Goal: Information Seeking & Learning: Learn about a topic

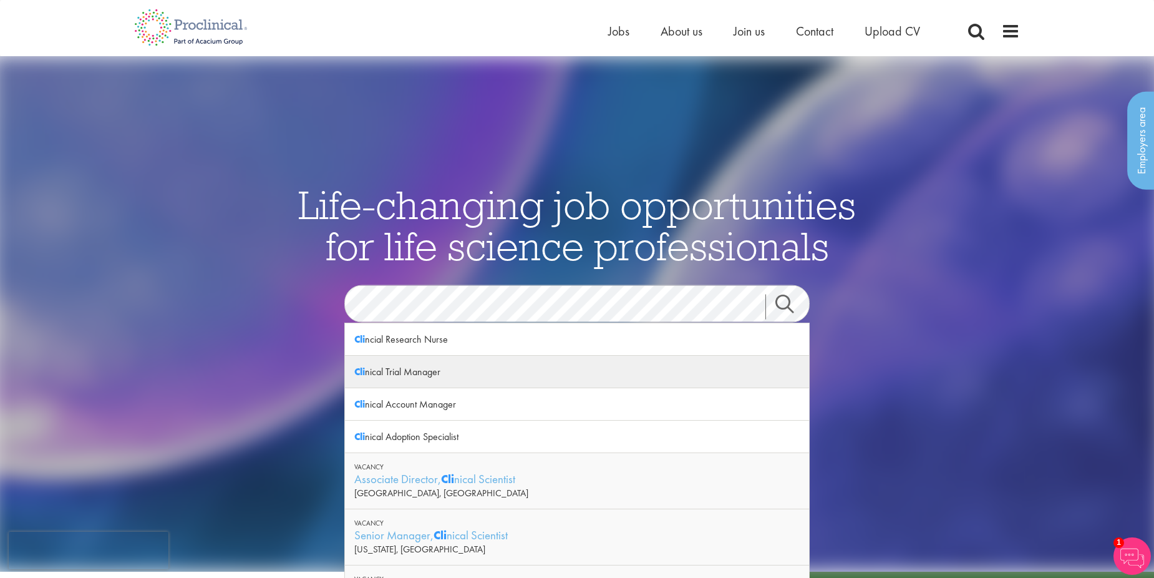
click at [442, 379] on div "Cli nical Trial Manager" at bounding box center [577, 372] width 464 height 32
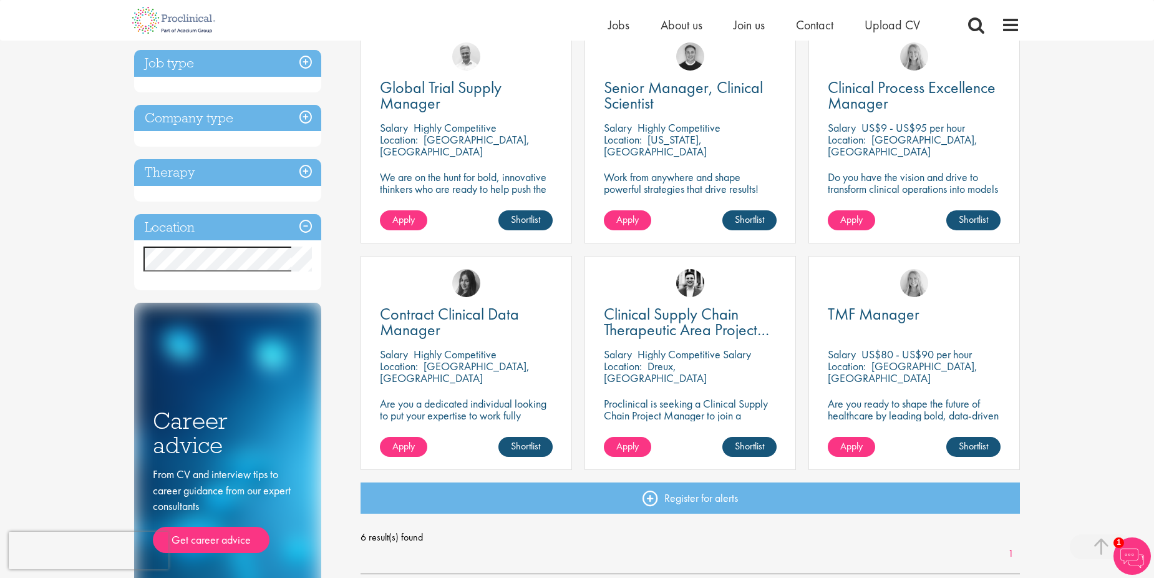
scroll to position [250, 0]
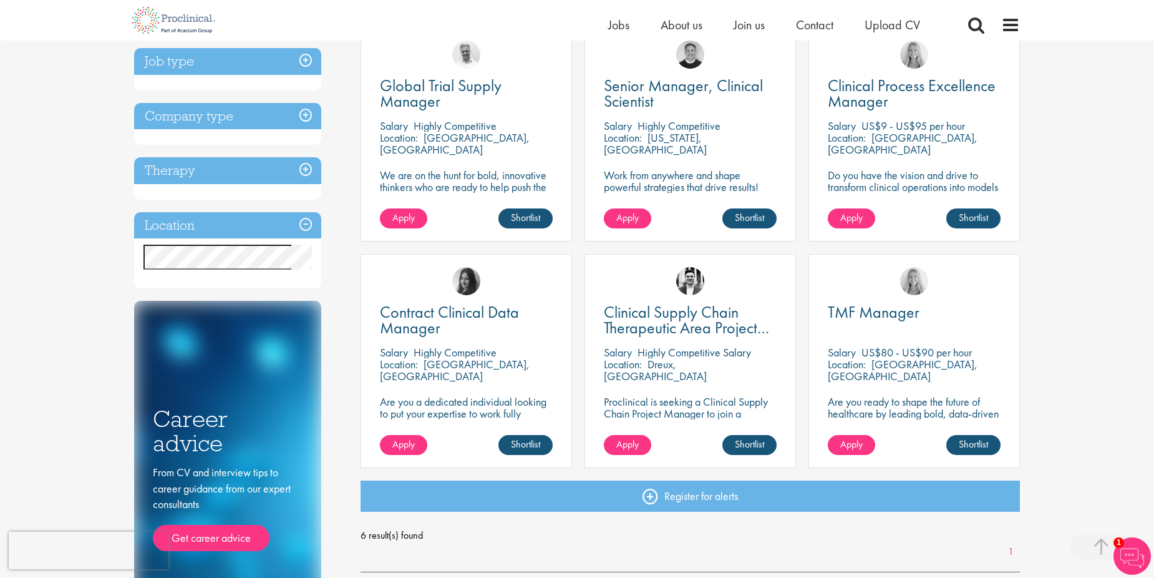
click at [882, 341] on div "TMF Manager Salary US$80 - US$90 per hour Location: Cambridge, USA Are you read…" at bounding box center [915, 361] width 212 height 214
click at [893, 405] on p "Are you ready to shape the future of healthcare by leading bold, data-driven TM…" at bounding box center [914, 419] width 173 height 47
drag, startPoint x: 893, startPoint y: 405, endPoint x: 850, endPoint y: 306, distance: 107.6
click at [850, 306] on span "TMF Manager" at bounding box center [874, 311] width 92 height 21
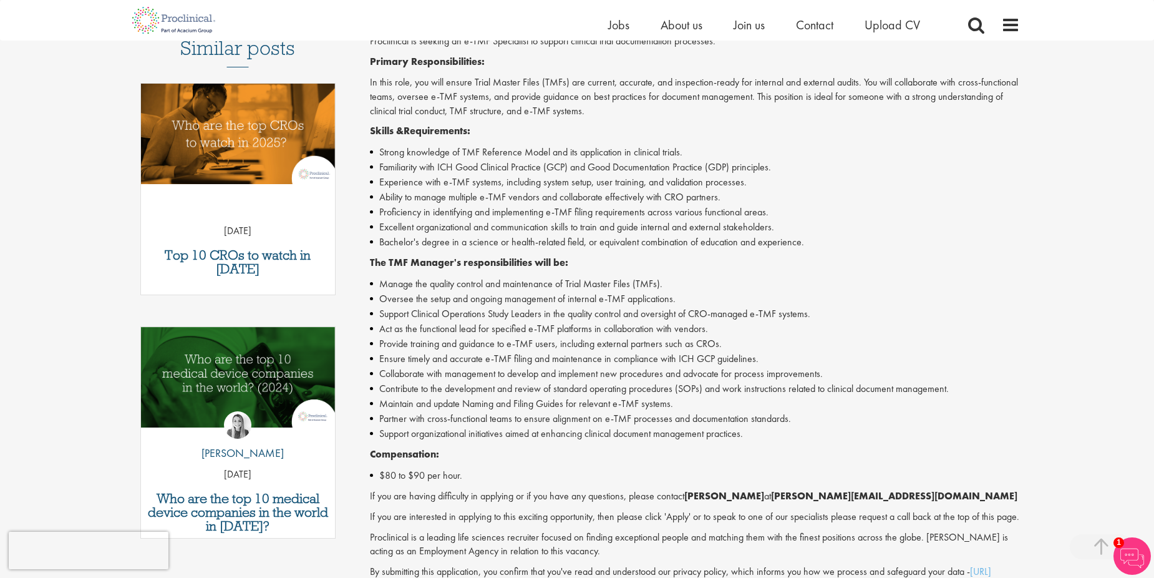
scroll to position [187, 0]
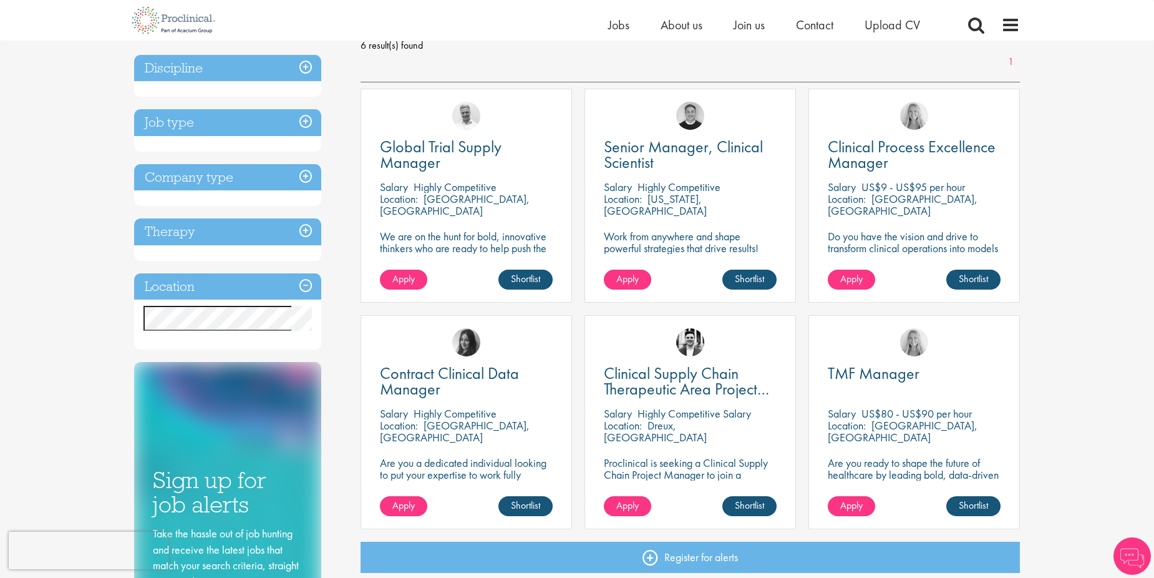
scroll to position [187, 0]
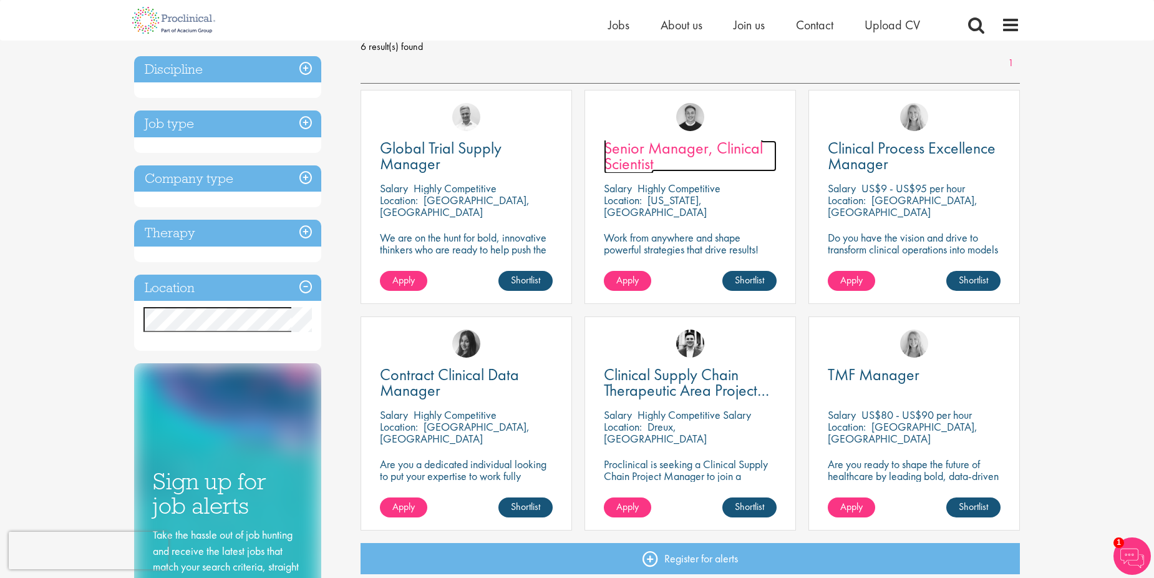
click at [672, 152] on span "Senior Manager, Clinical Scientist" at bounding box center [683, 155] width 159 height 37
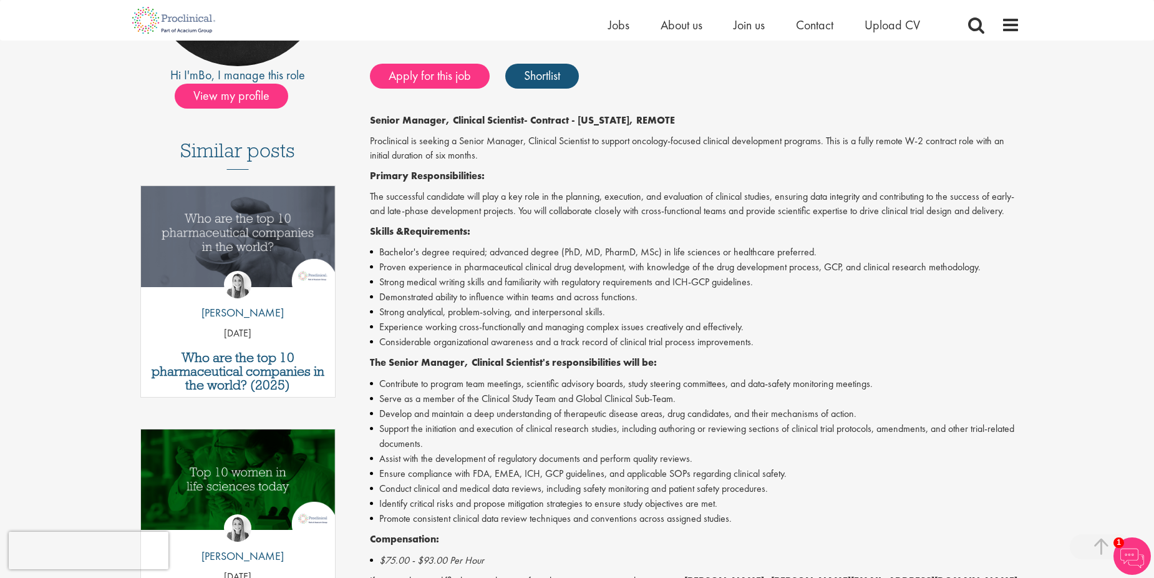
scroll to position [312, 0]
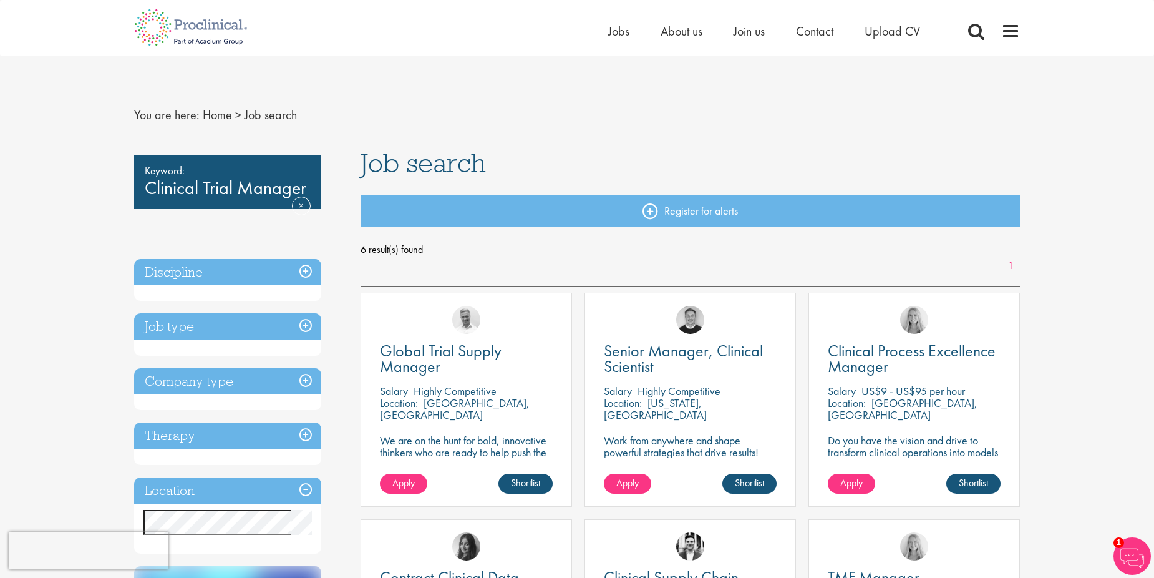
click at [305, 269] on h3 "Discipline" at bounding box center [227, 272] width 187 height 27
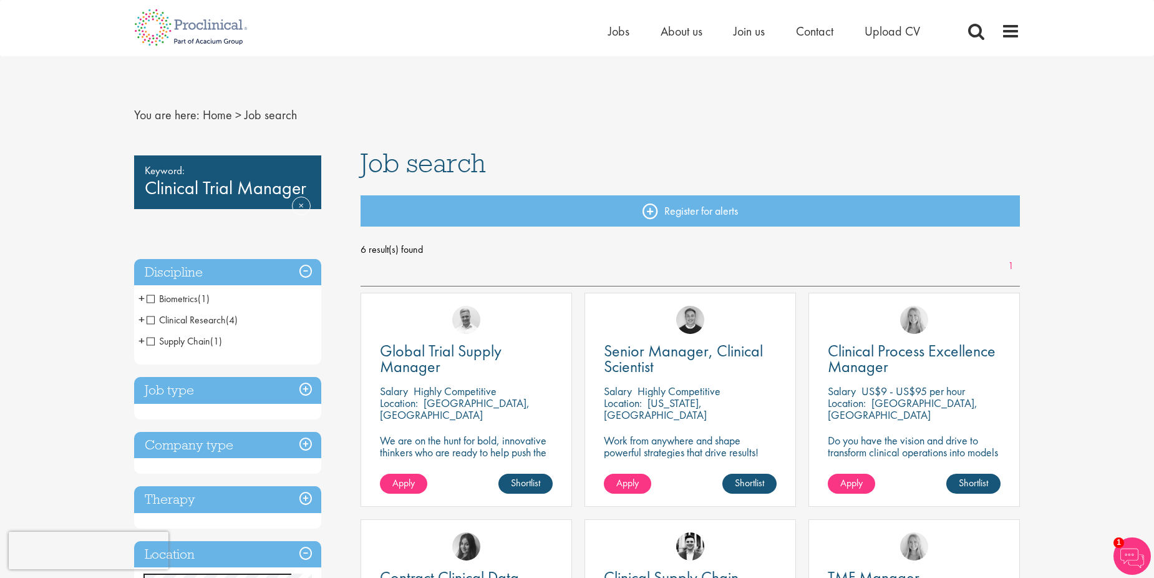
click at [309, 391] on h3 "Job type" at bounding box center [227, 390] width 187 height 27
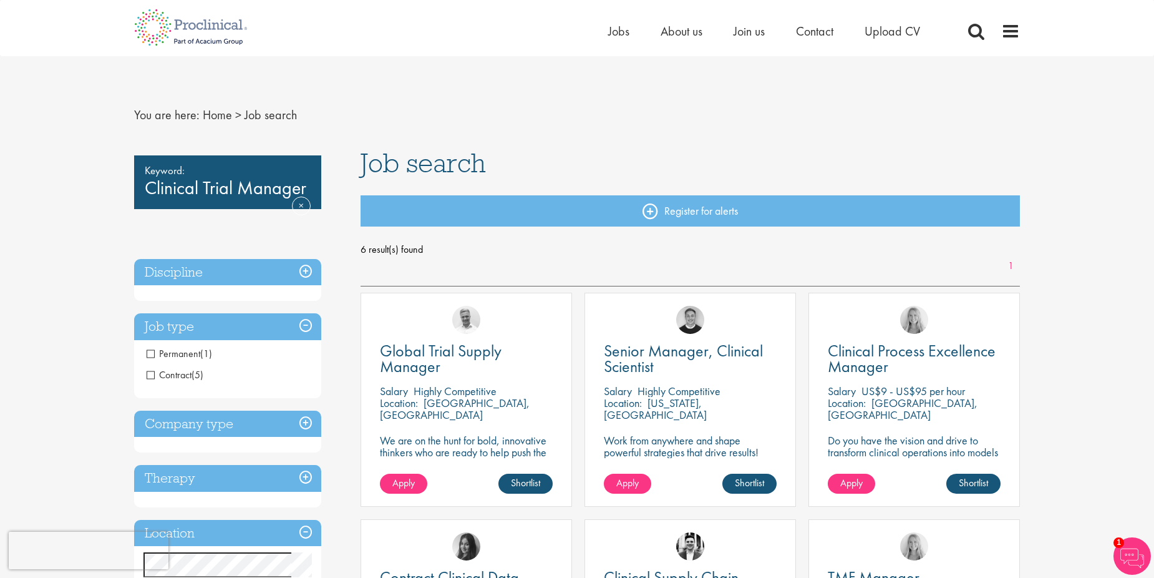
click at [154, 377] on span "Contract" at bounding box center [169, 374] width 45 height 13
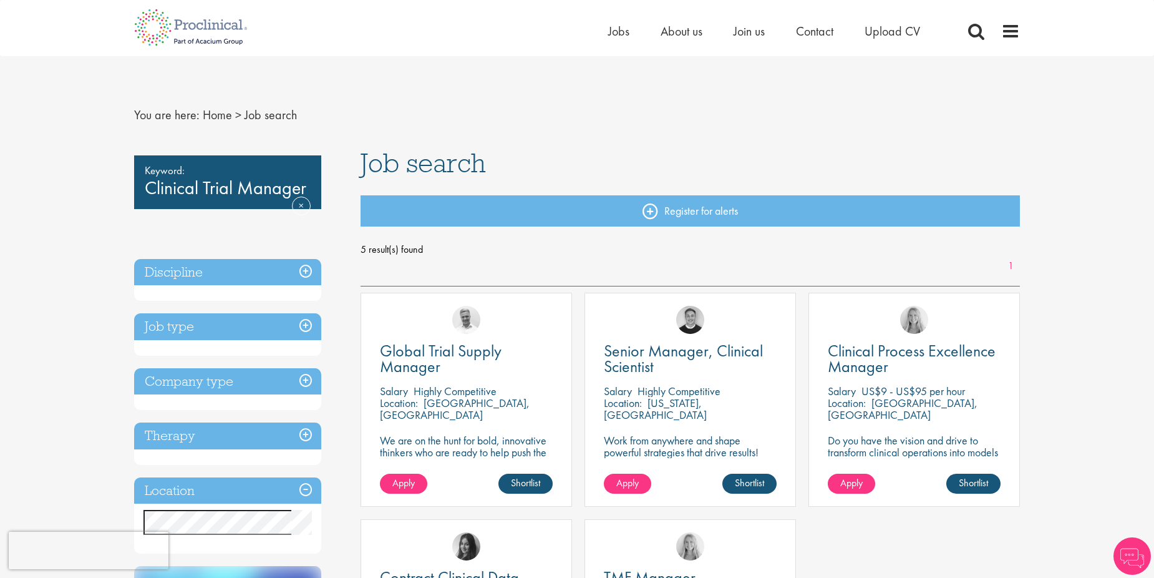
click at [309, 326] on h3 "Job type" at bounding box center [227, 326] width 187 height 27
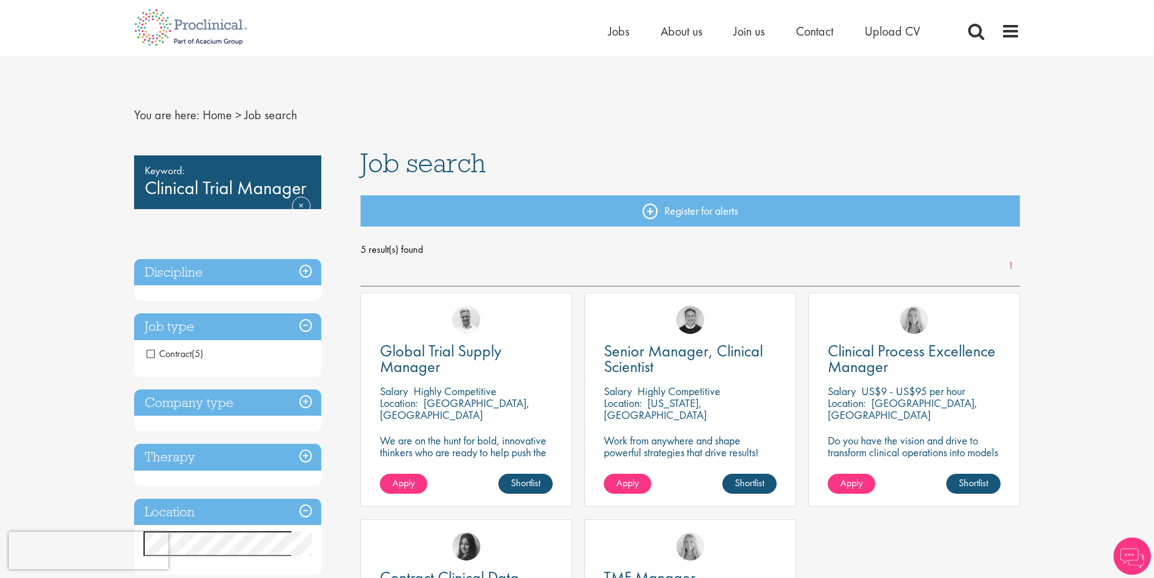
click at [305, 455] on h3 "Therapy" at bounding box center [227, 457] width 187 height 27
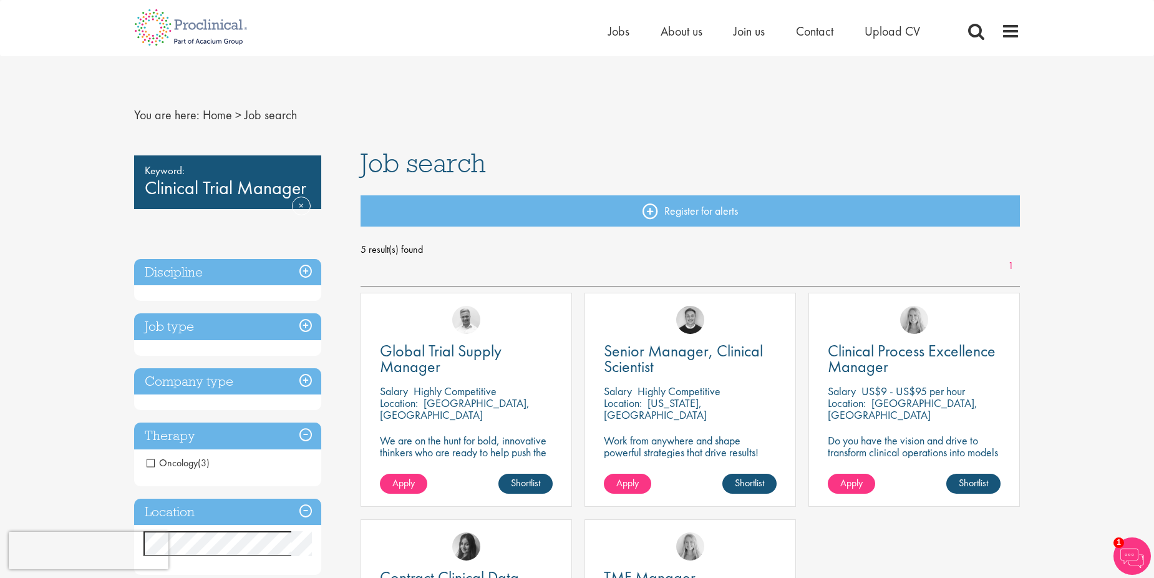
click at [149, 464] on span "Oncology" at bounding box center [172, 462] width 51 height 13
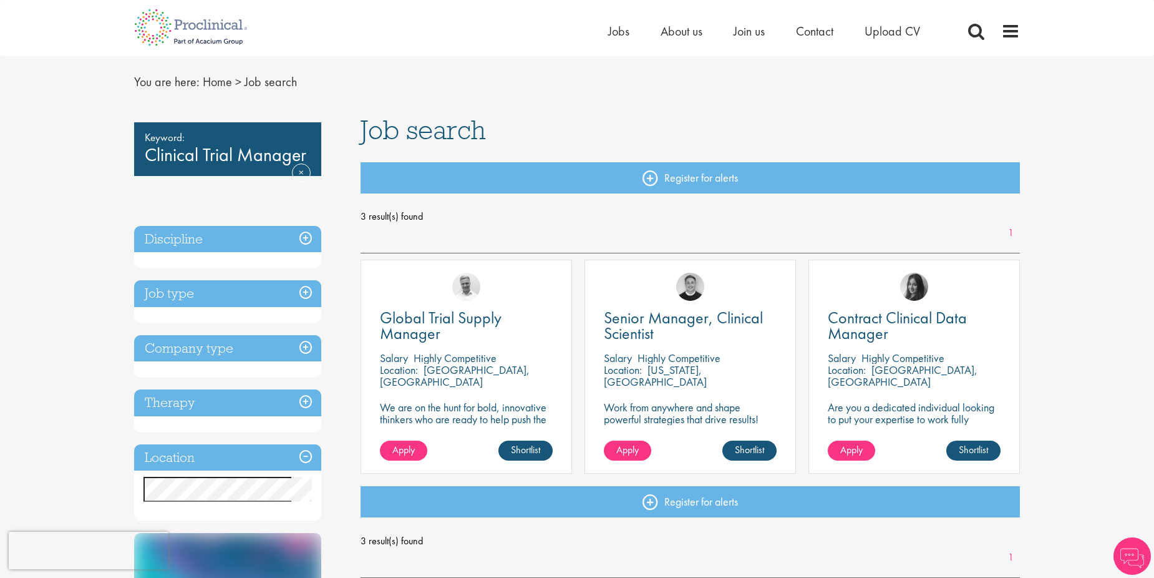
scroll to position [62, 0]
